Goal: Information Seeking & Learning: Check status

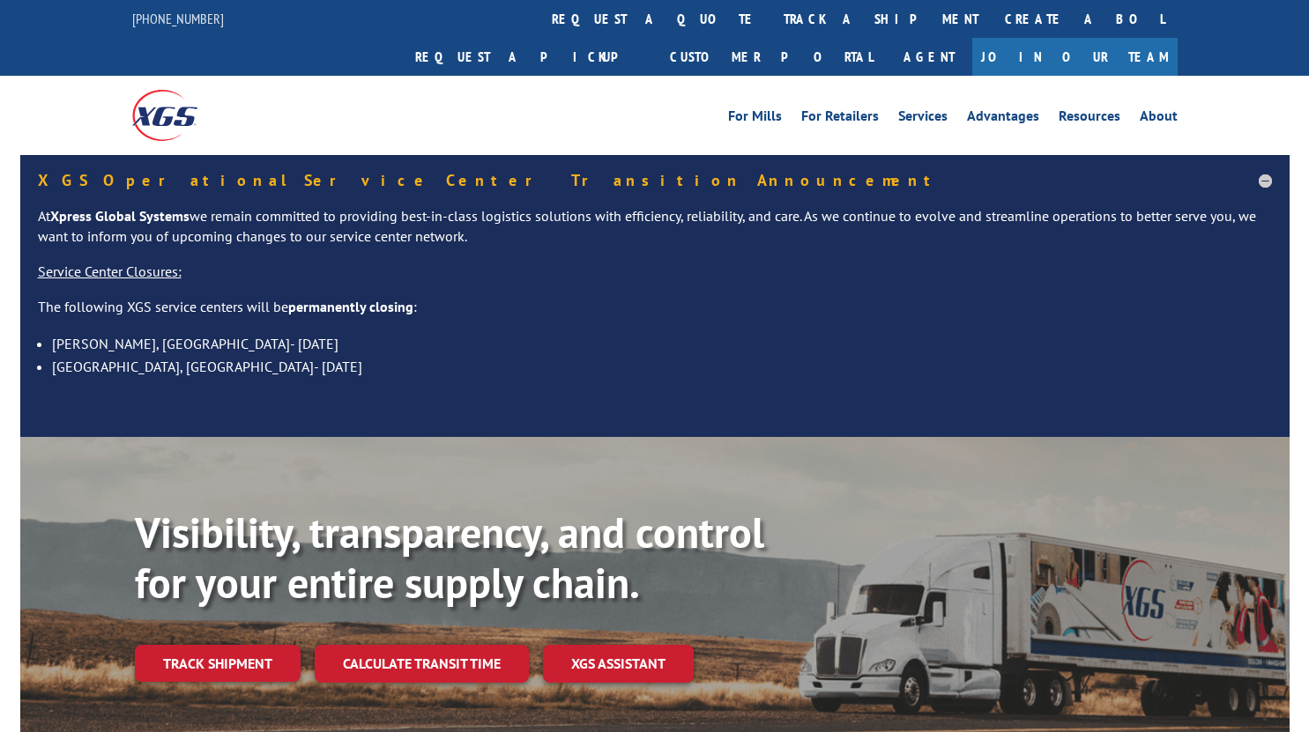
click at [221, 645] on link "Track shipment" at bounding box center [218, 663] width 166 height 37
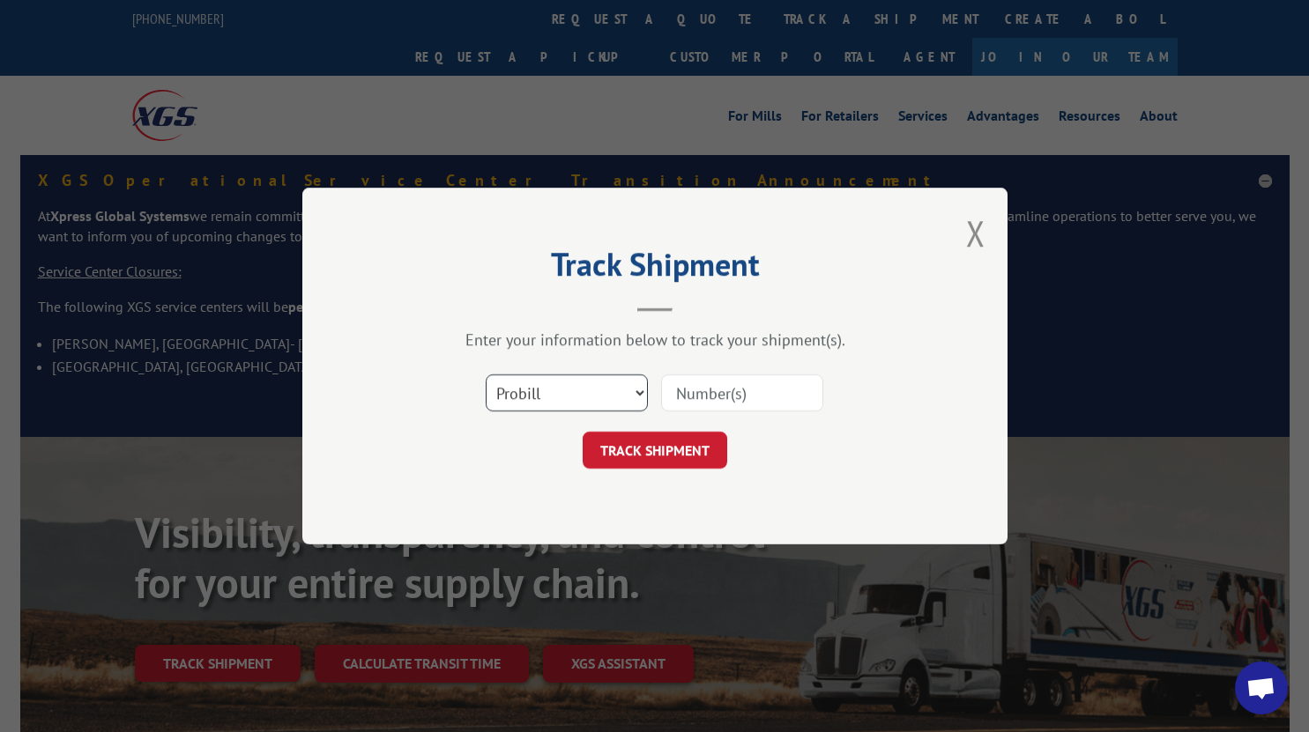
click at [553, 405] on select "Select category... Probill BOL PO" at bounding box center [567, 393] width 162 height 37
select select "po"
click at [486, 375] on select "Select category... Probill BOL PO" at bounding box center [567, 393] width 162 height 37
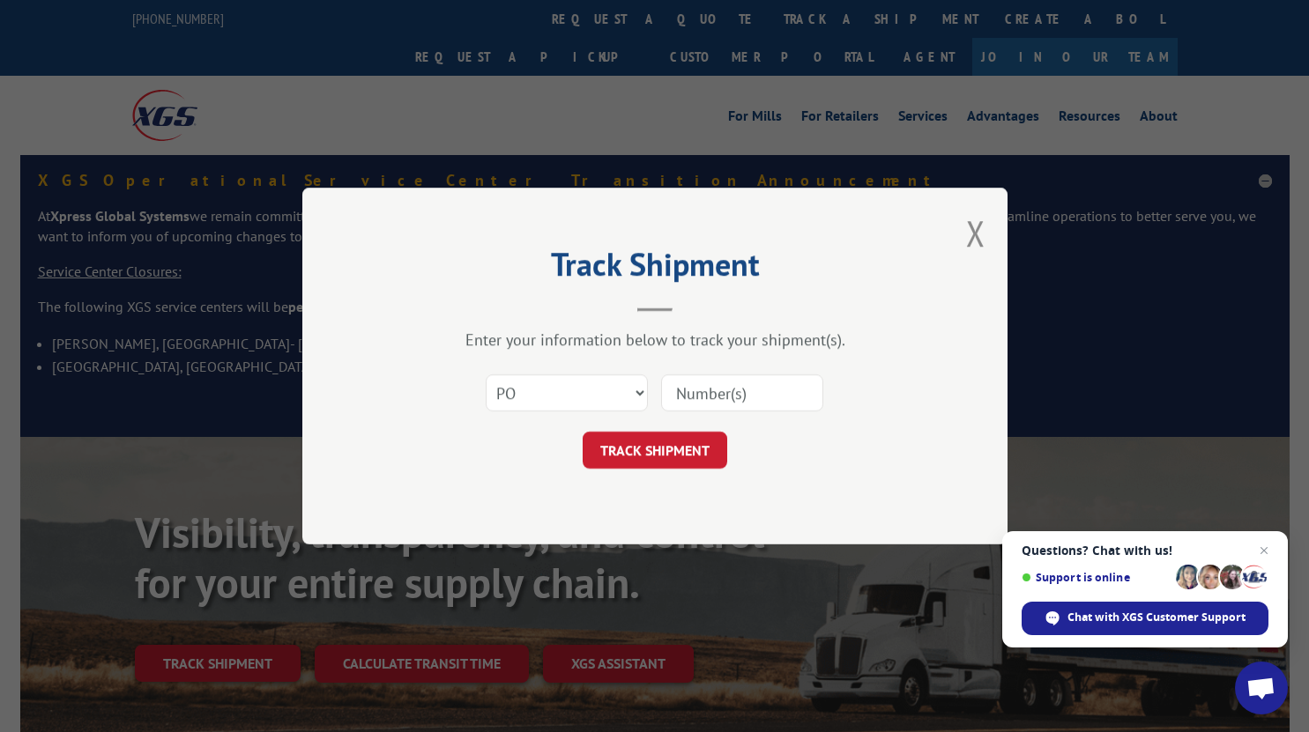
click at [702, 394] on input at bounding box center [742, 393] width 162 height 37
paste input "62502845"
type input "62502845"
click at [622, 464] on button "TRACK SHIPMENT" at bounding box center [655, 450] width 145 height 37
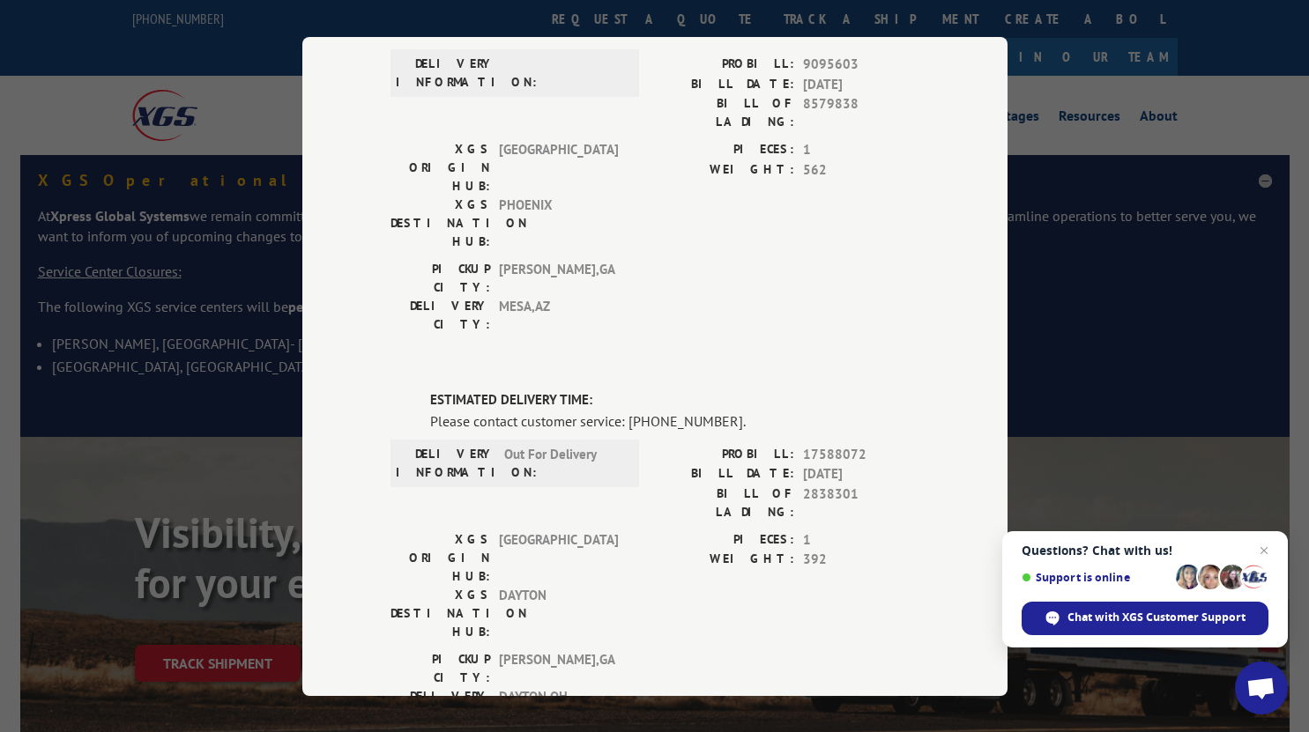
scroll to position [173, 0]
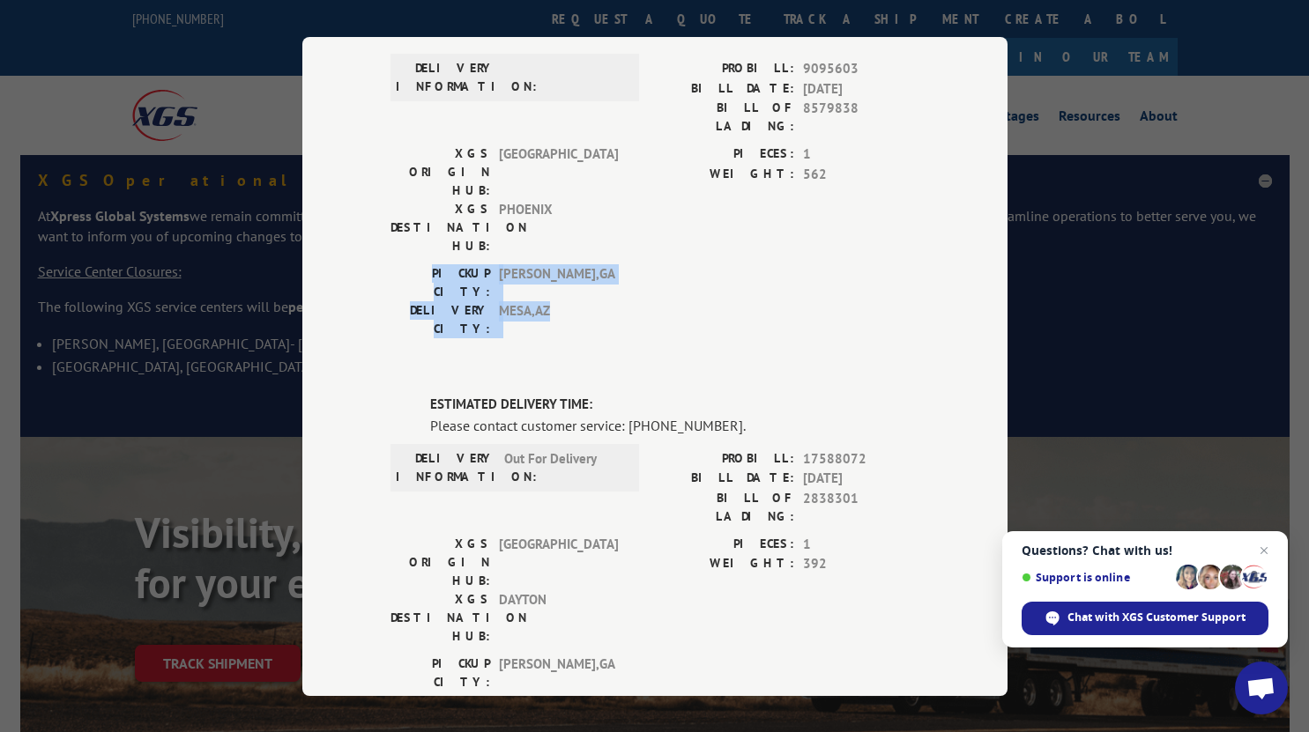
drag, startPoint x: 990, startPoint y: 246, endPoint x: 970, endPoint y: 36, distance: 210.7
click at [970, 36] on div "Track Shipment DELIVERED DELIVERY INFORMATION: PROBILL: 9095603 BILL DATE: [DAT…" at bounding box center [654, 366] width 1309 height 732
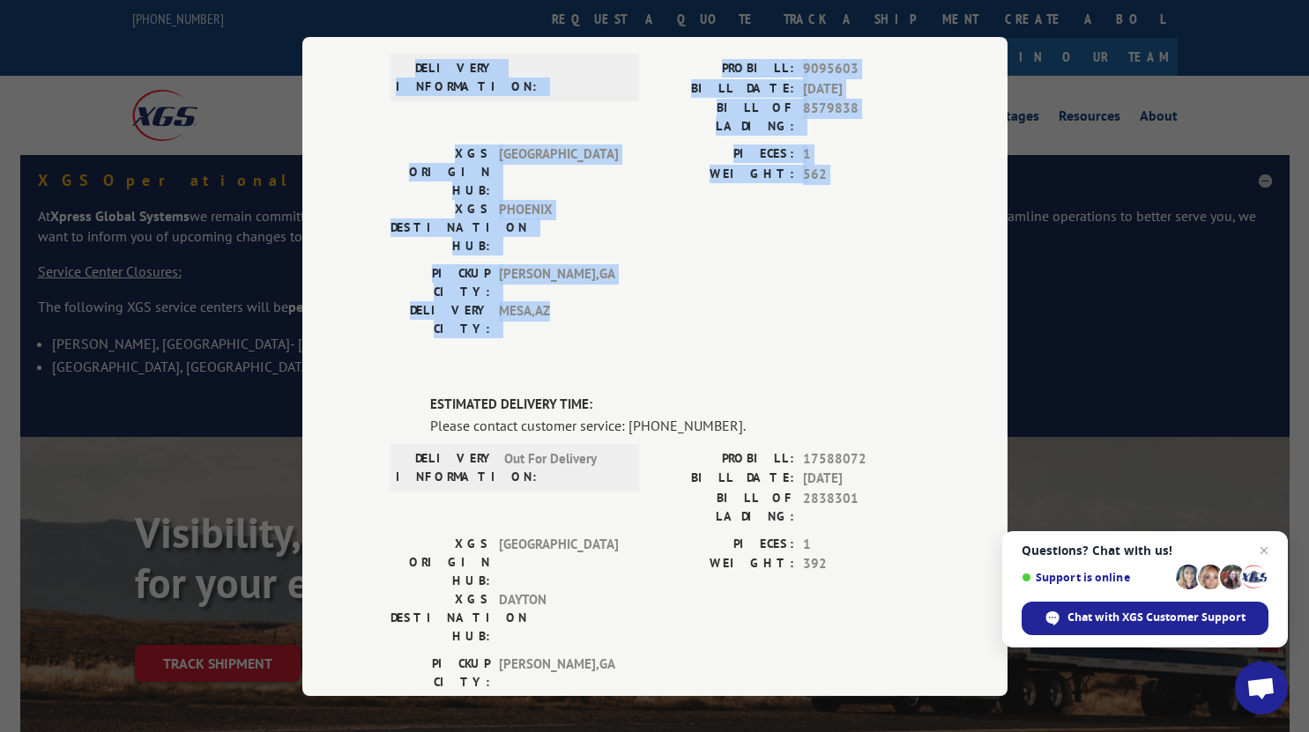
scroll to position [164, 0]
